Goal: Task Accomplishment & Management: Use online tool/utility

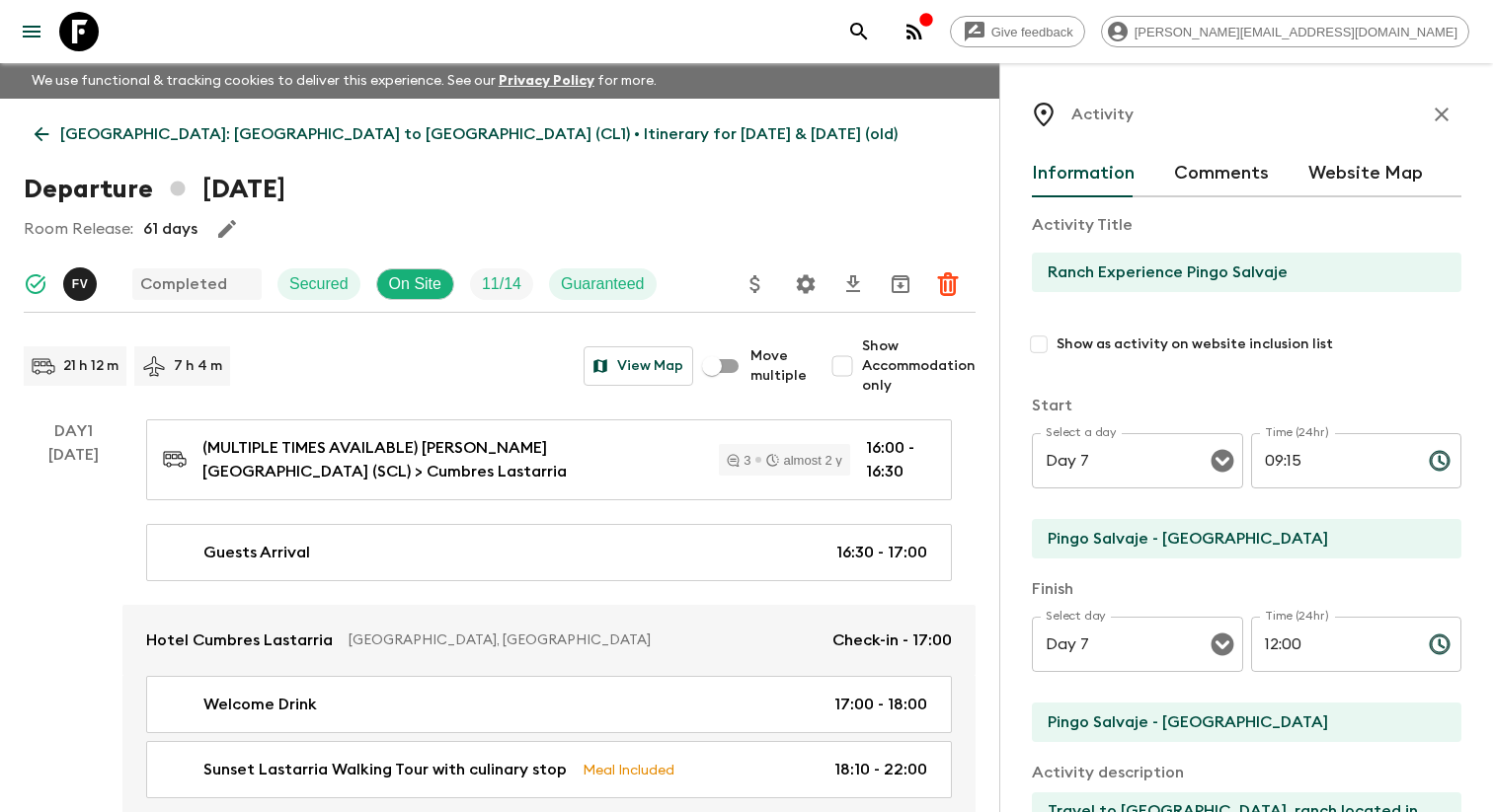
click at [28, 44] on icon "menu" at bounding box center [32, 32] width 24 height 24
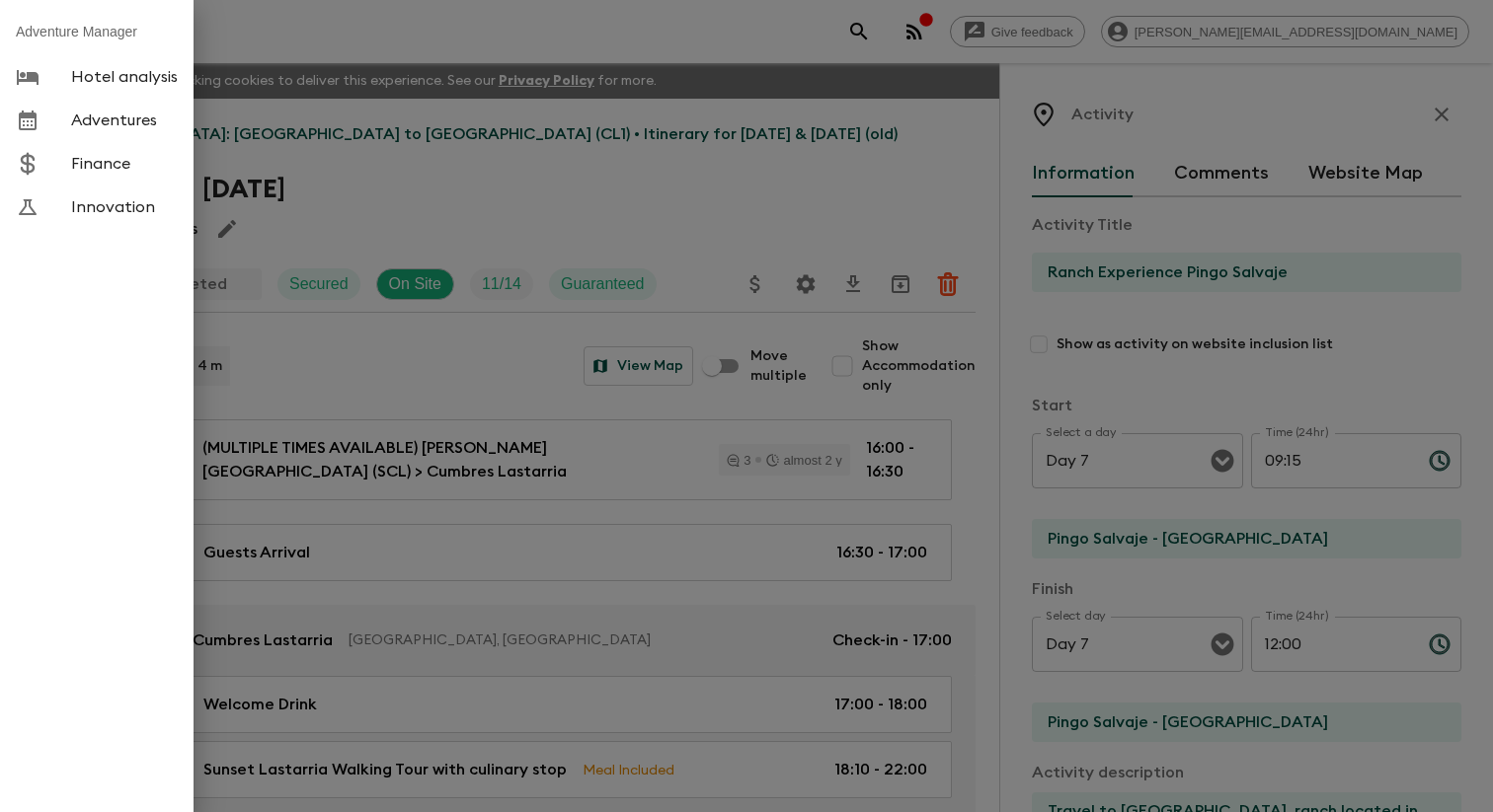
click at [68, 132] on div at bounding box center [44, 120] width 56 height 24
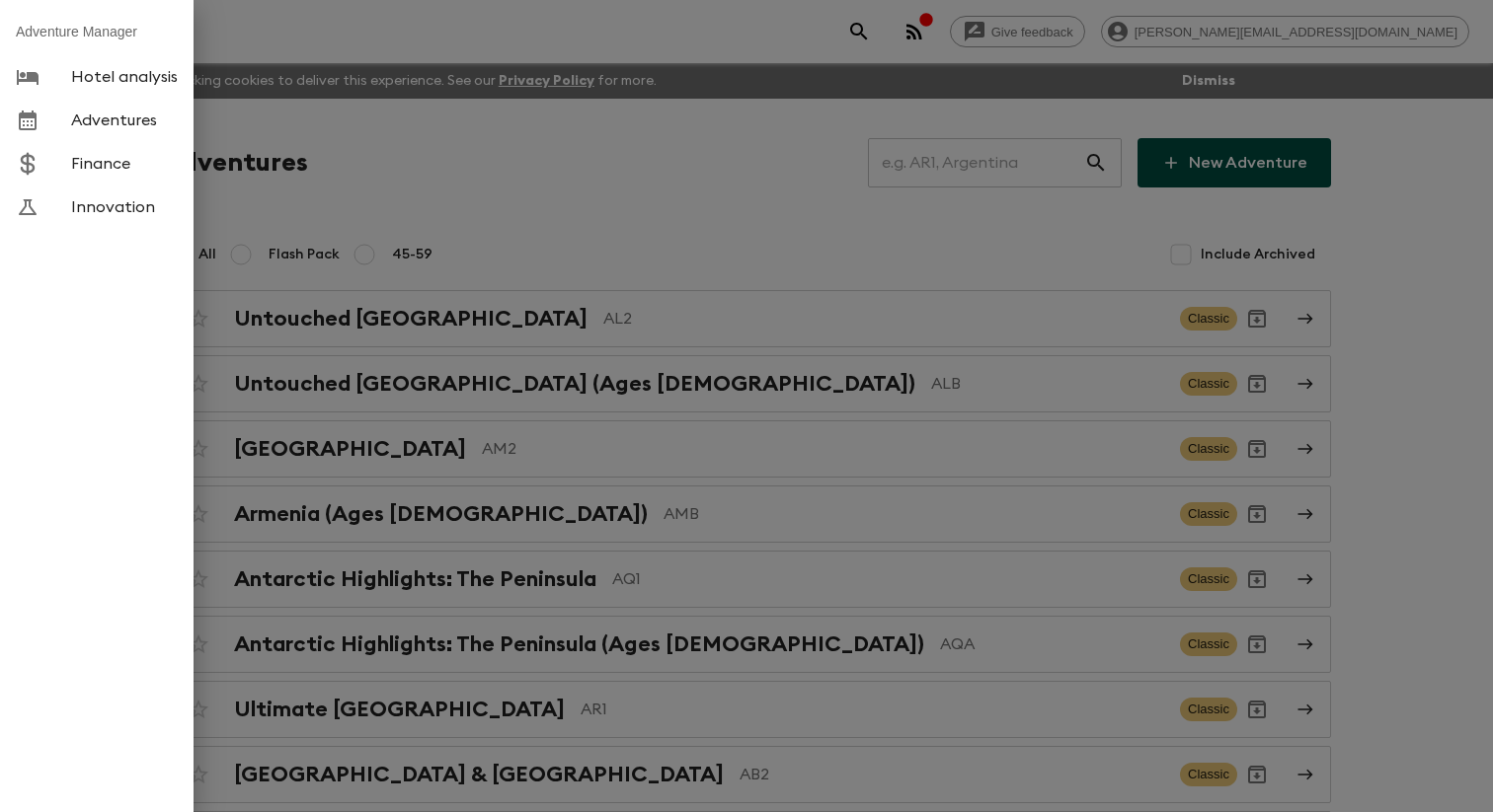
click at [449, 193] on div at bounding box center [746, 406] width 1493 height 812
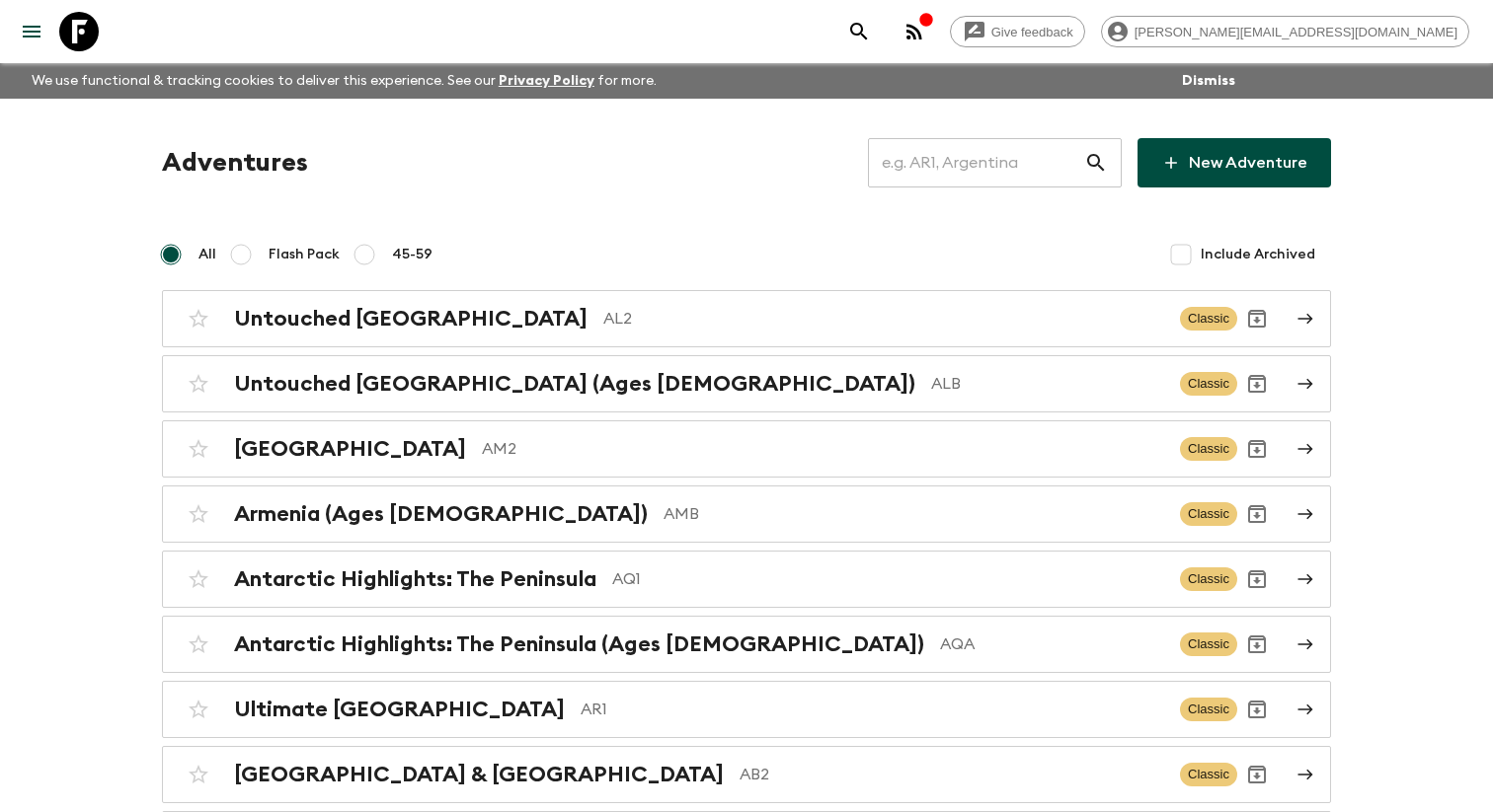
scroll to position [8165, 0]
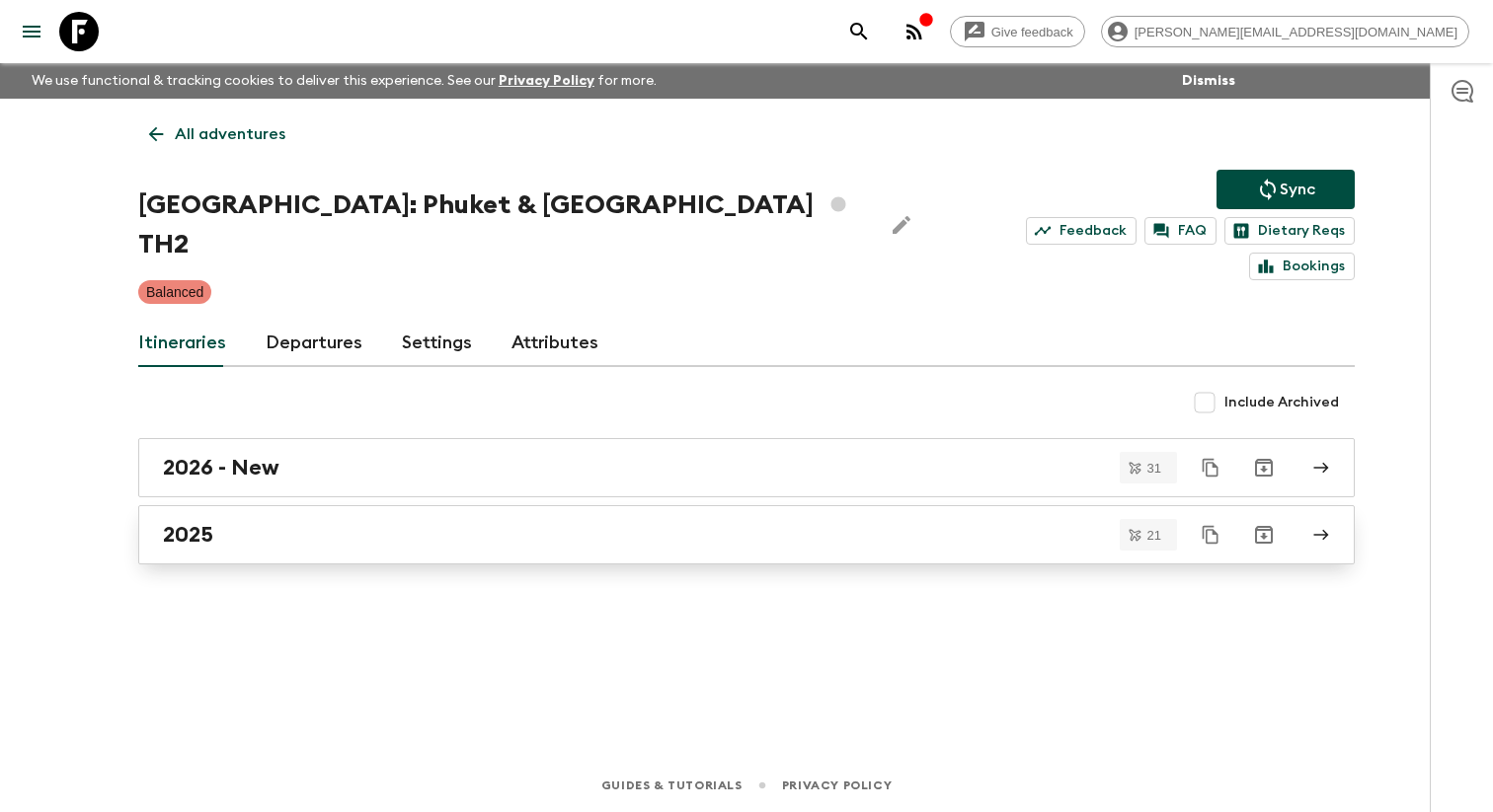
click at [299, 522] on div "2025" at bounding box center [728, 535] width 1130 height 26
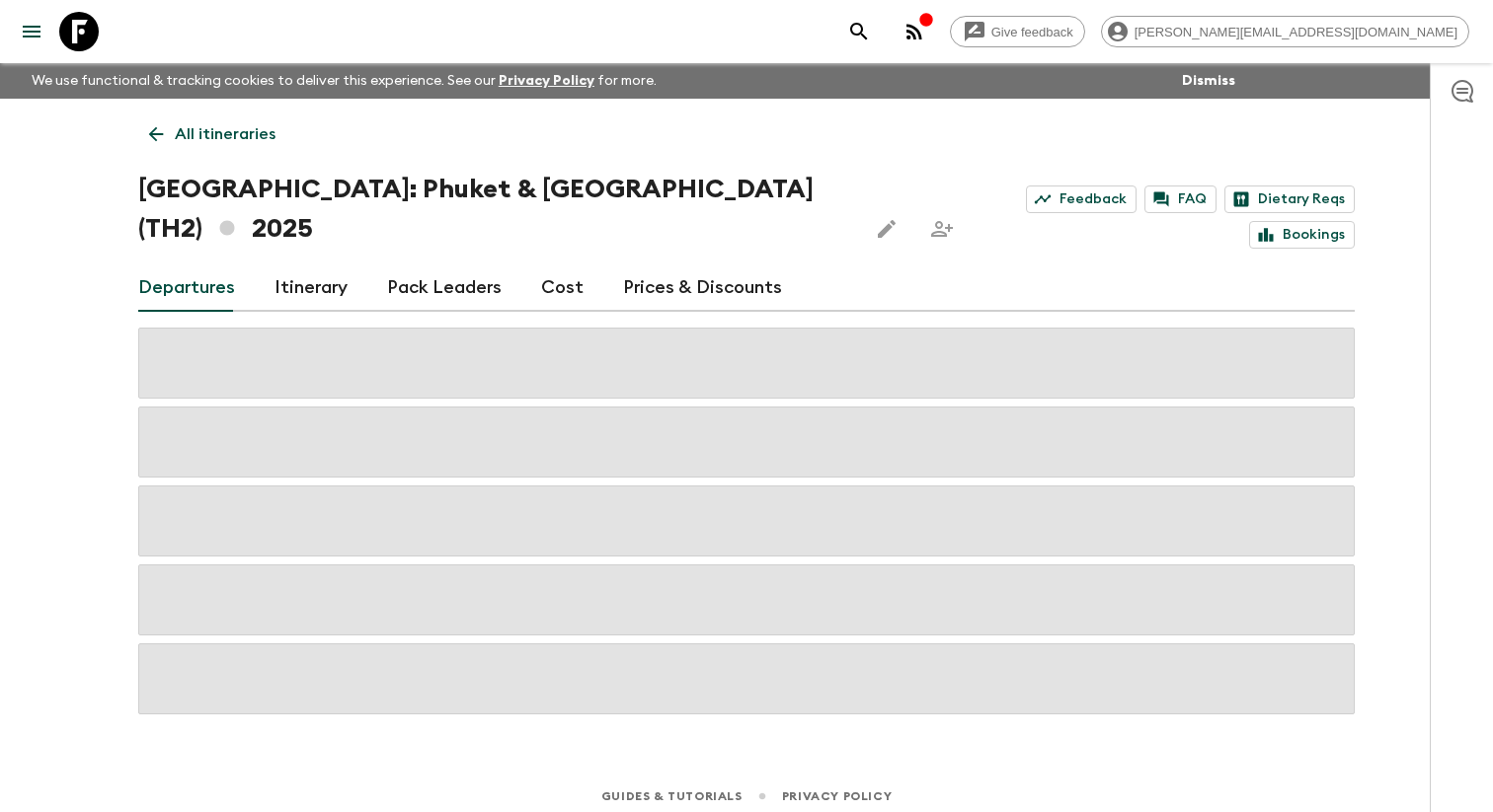
click at [303, 267] on link "Itinerary" at bounding box center [311, 289] width 73 height 48
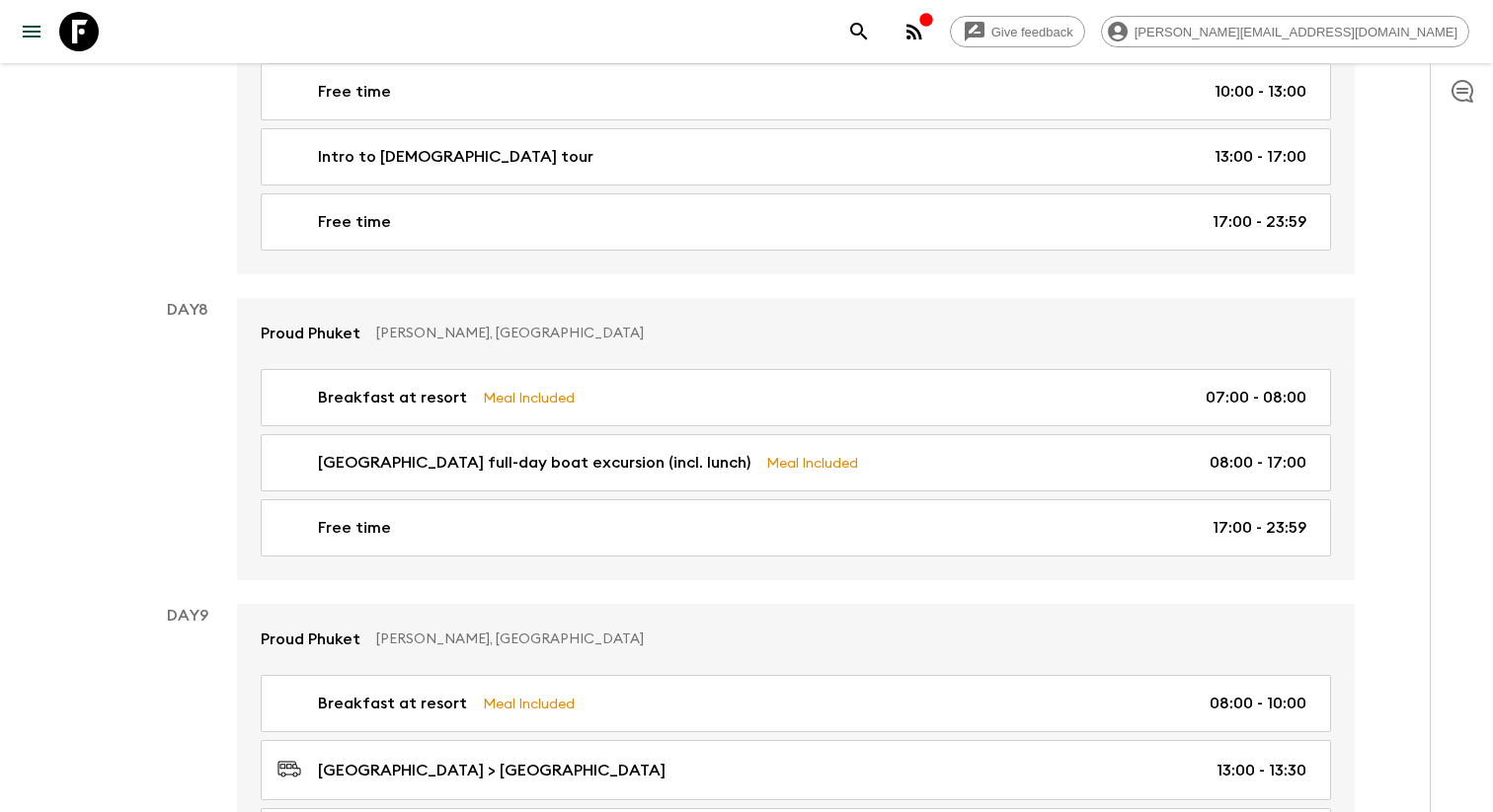
scroll to position [3089, 0]
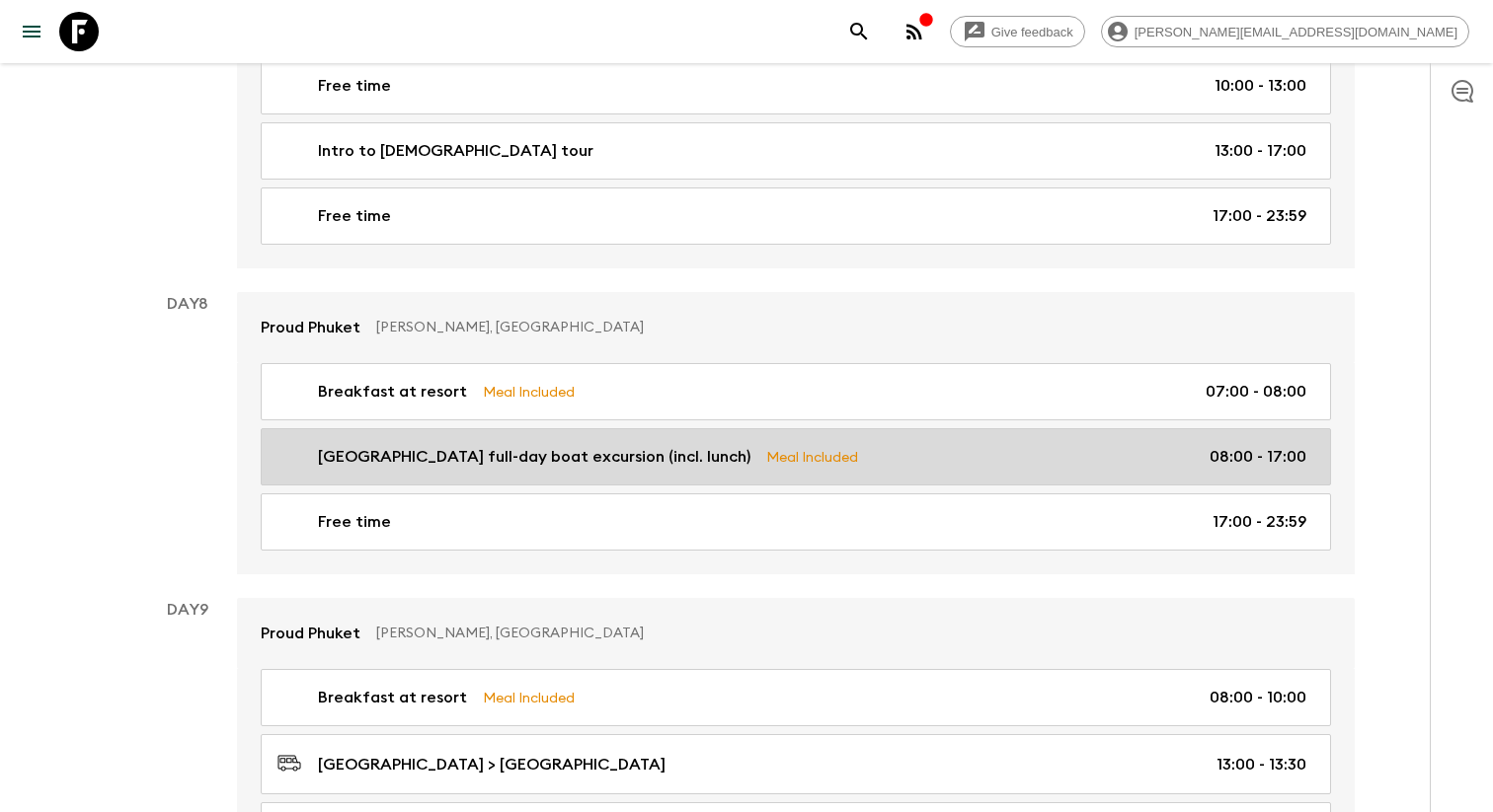
click at [794, 445] on div "[GEOGRAPHIC_DATA] full-day boat excursion (incl. lunch) Meal Included 08:00 - 1…" at bounding box center [792, 457] width 1029 height 24
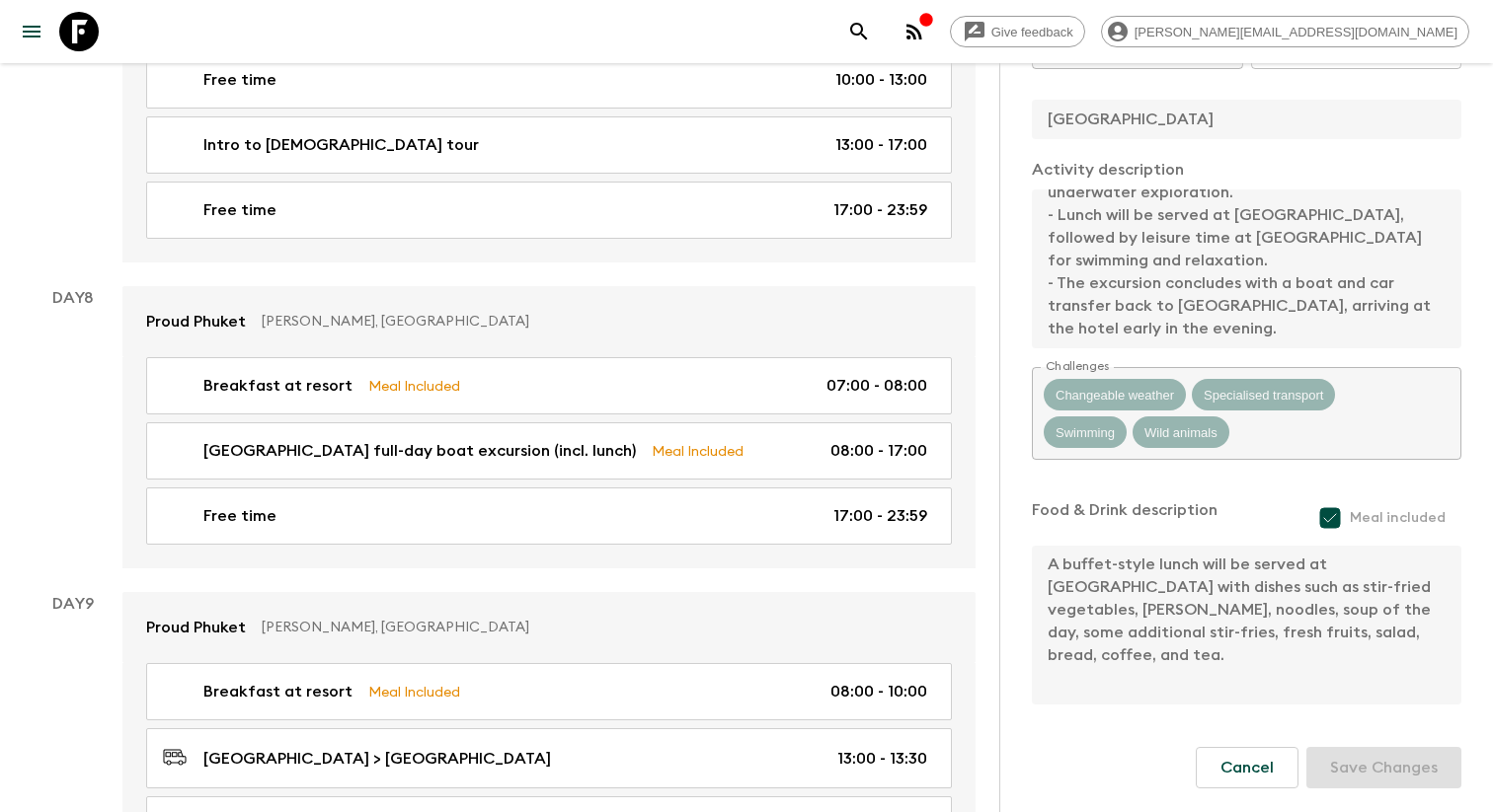
scroll to position [3274, 0]
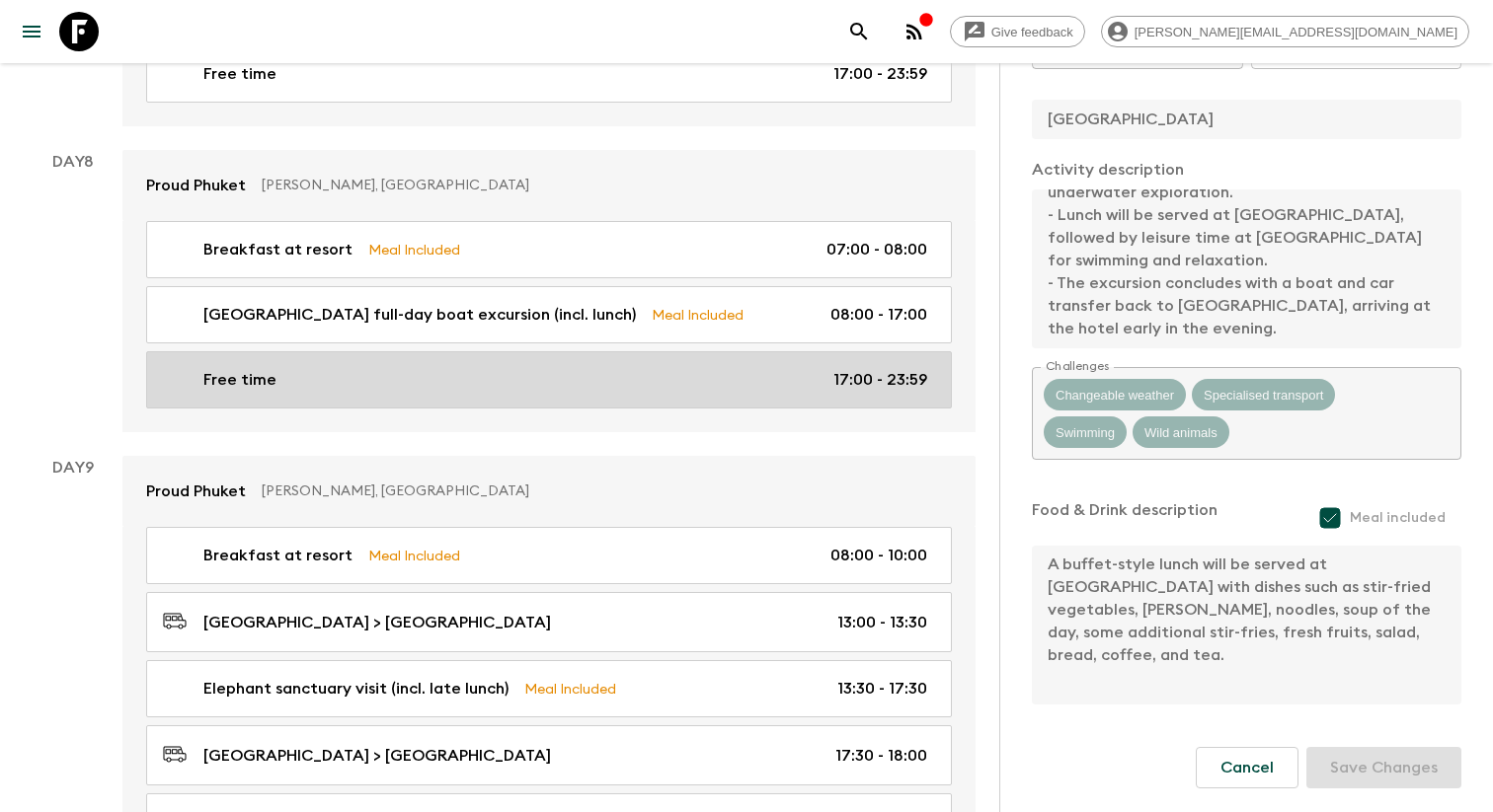
click at [632, 368] on div "Free time 17:00 - 23:59" at bounding box center [545, 380] width 764 height 24
type input "Free time"
checkbox input "false"
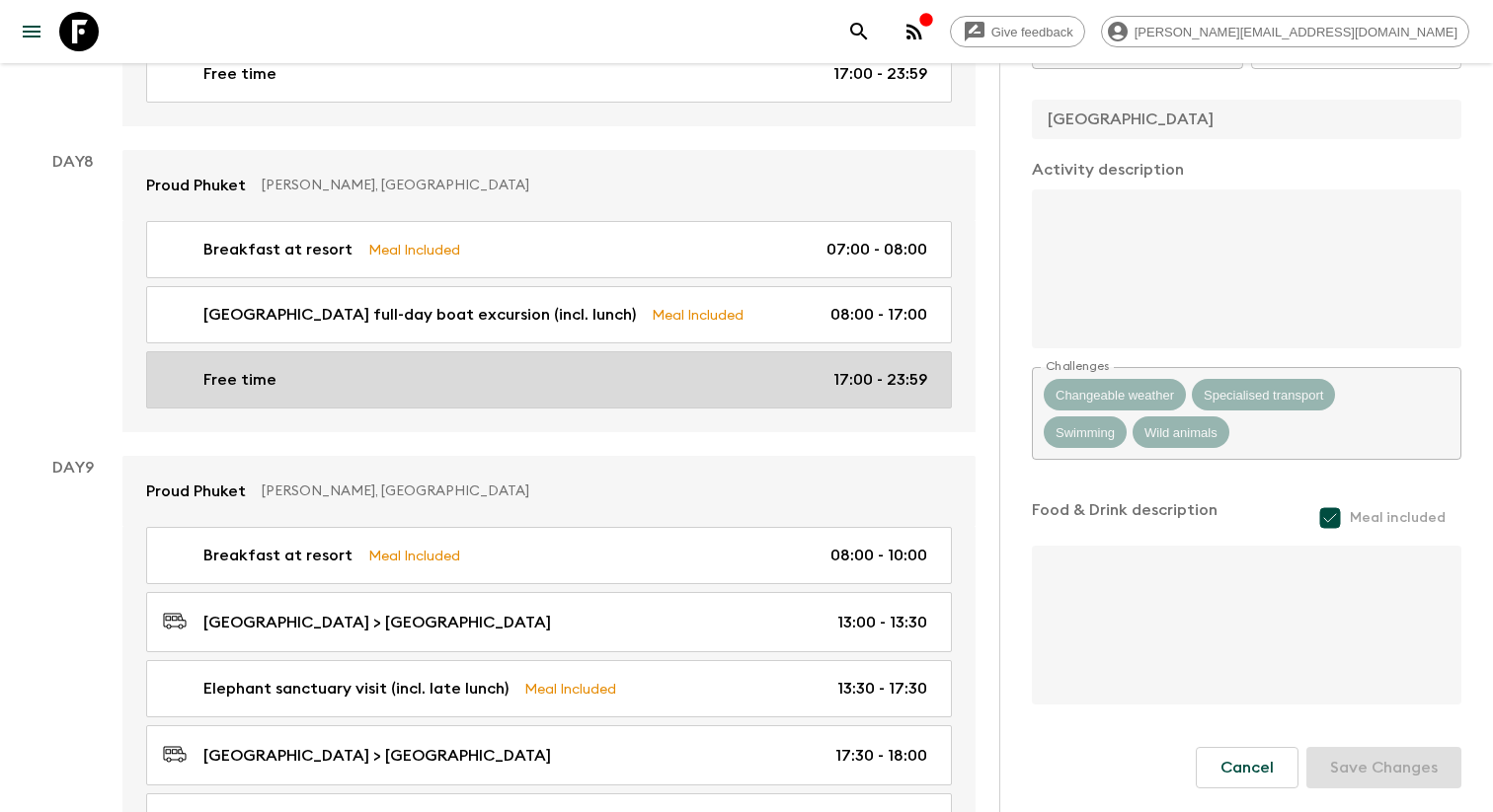
type input "17:00"
type input "23:59"
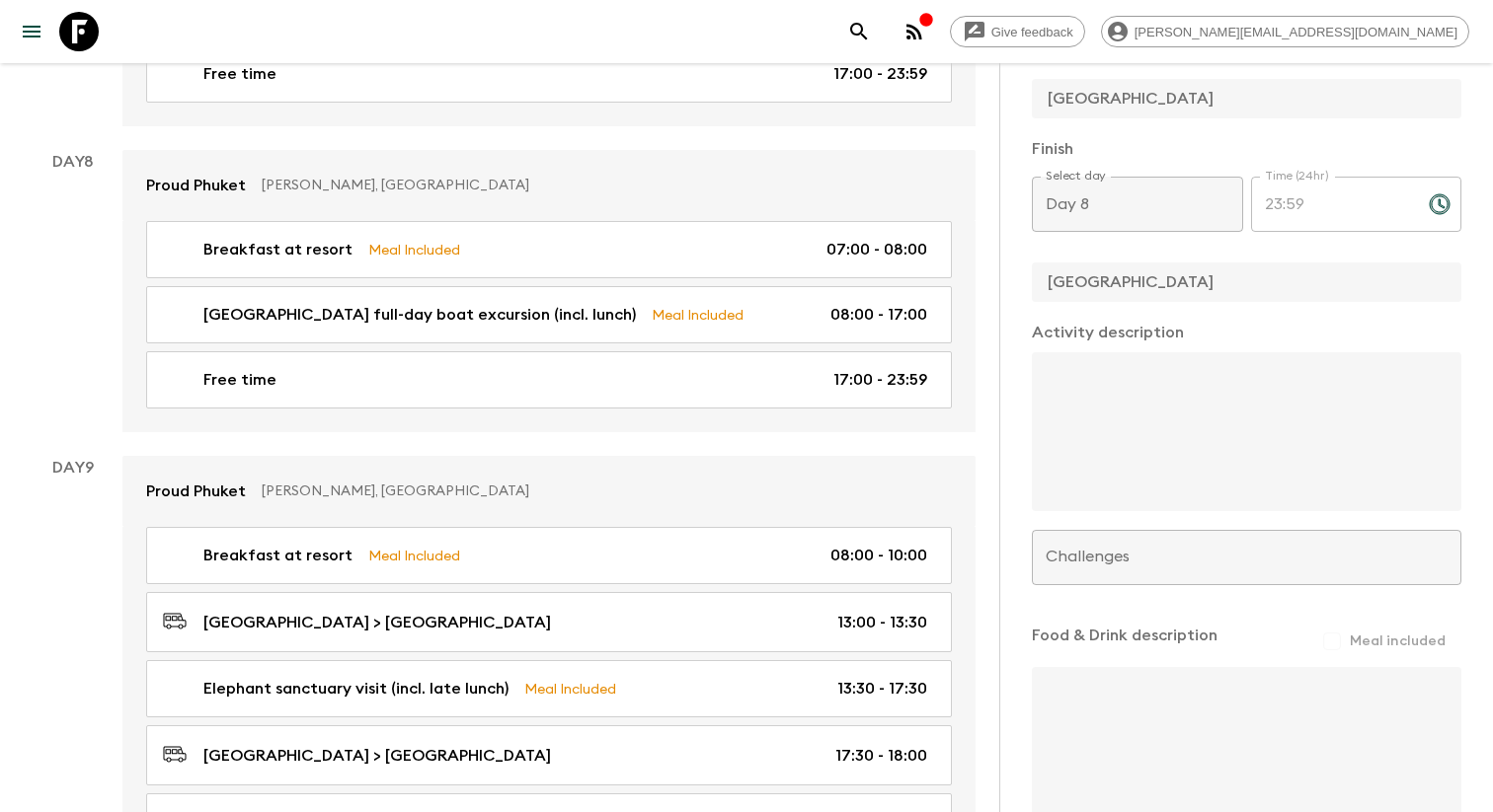
scroll to position [521, 0]
